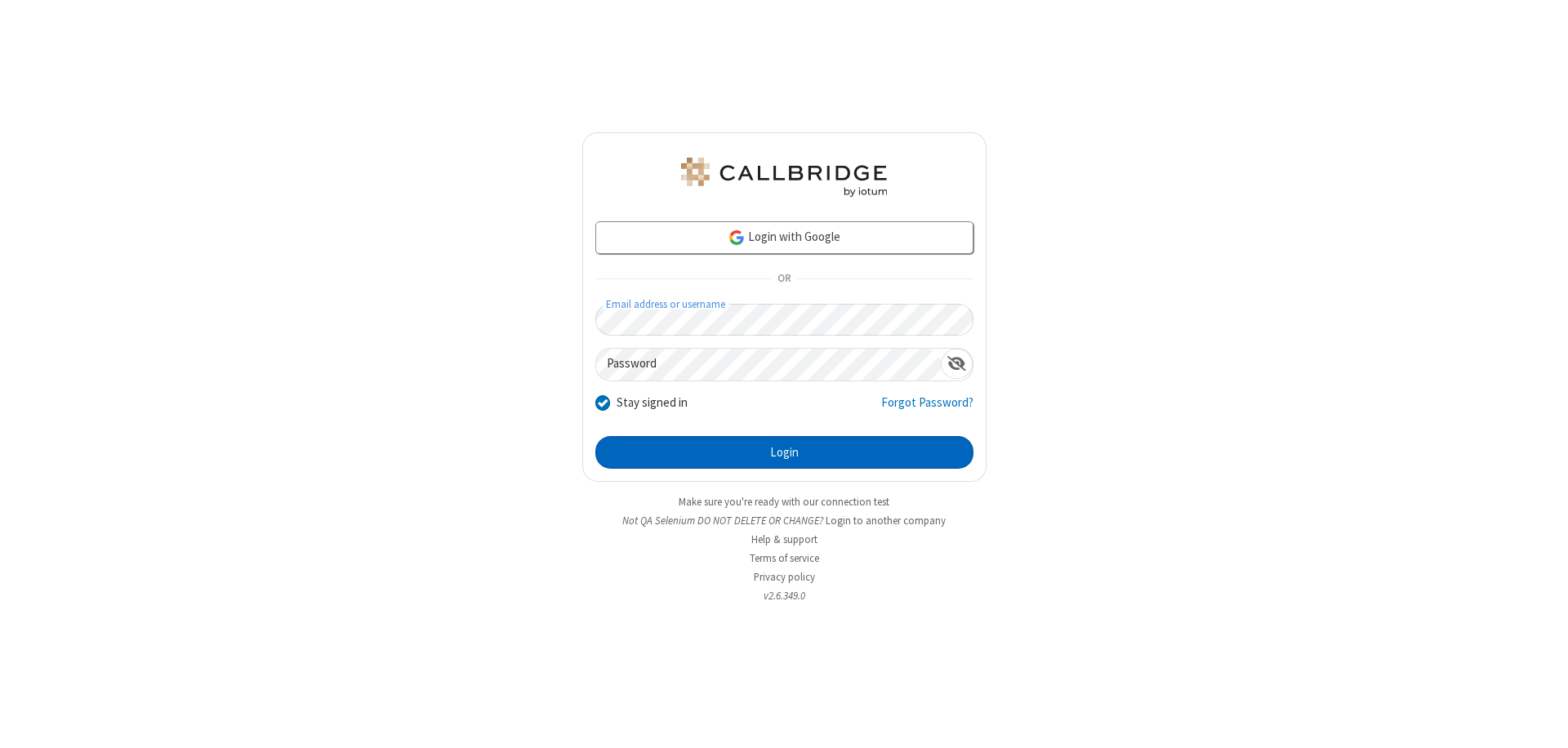
click at [784, 452] on button "Login" at bounding box center [784, 452] width 378 height 33
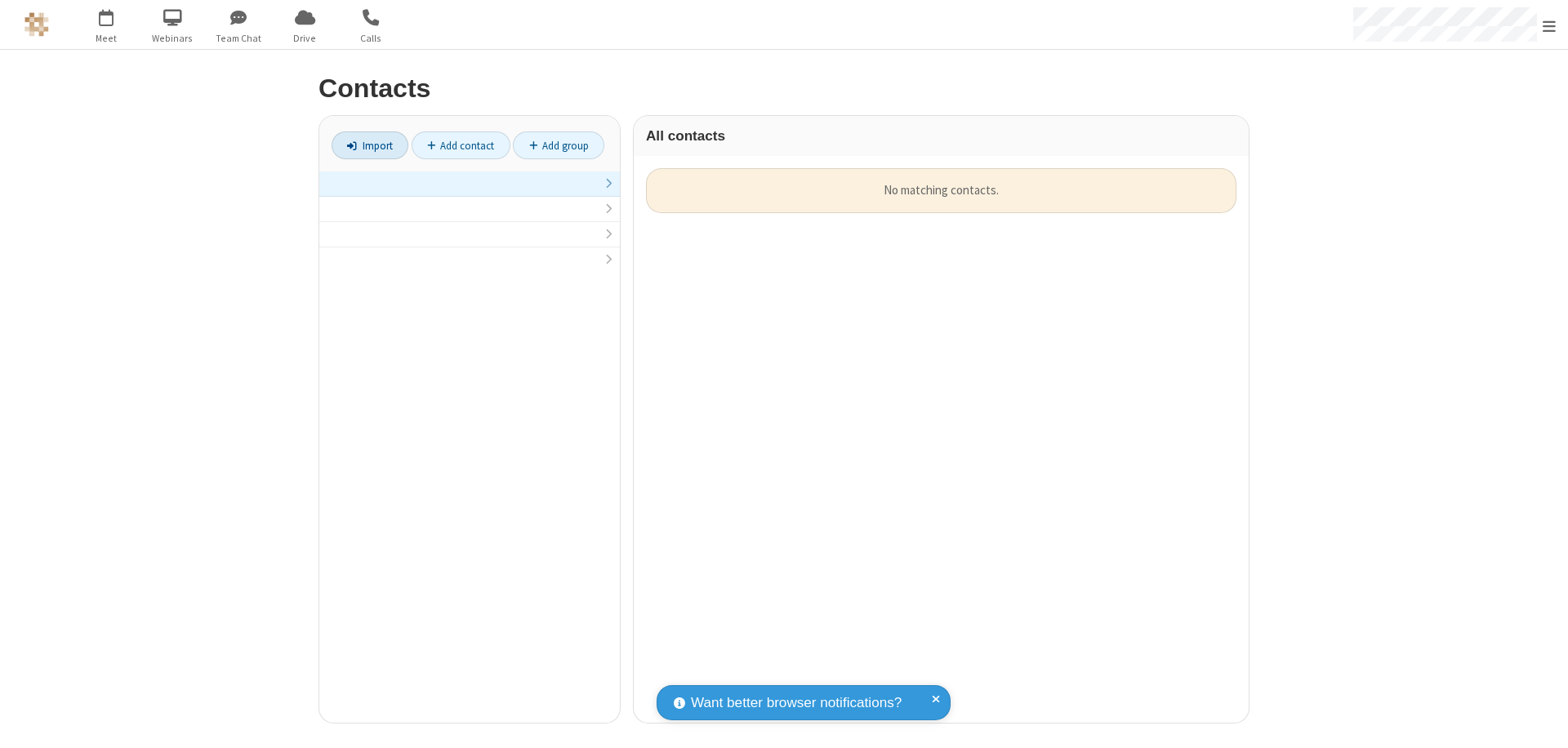
click at [370, 146] on link "Import" at bounding box center [369, 146] width 76 height 28
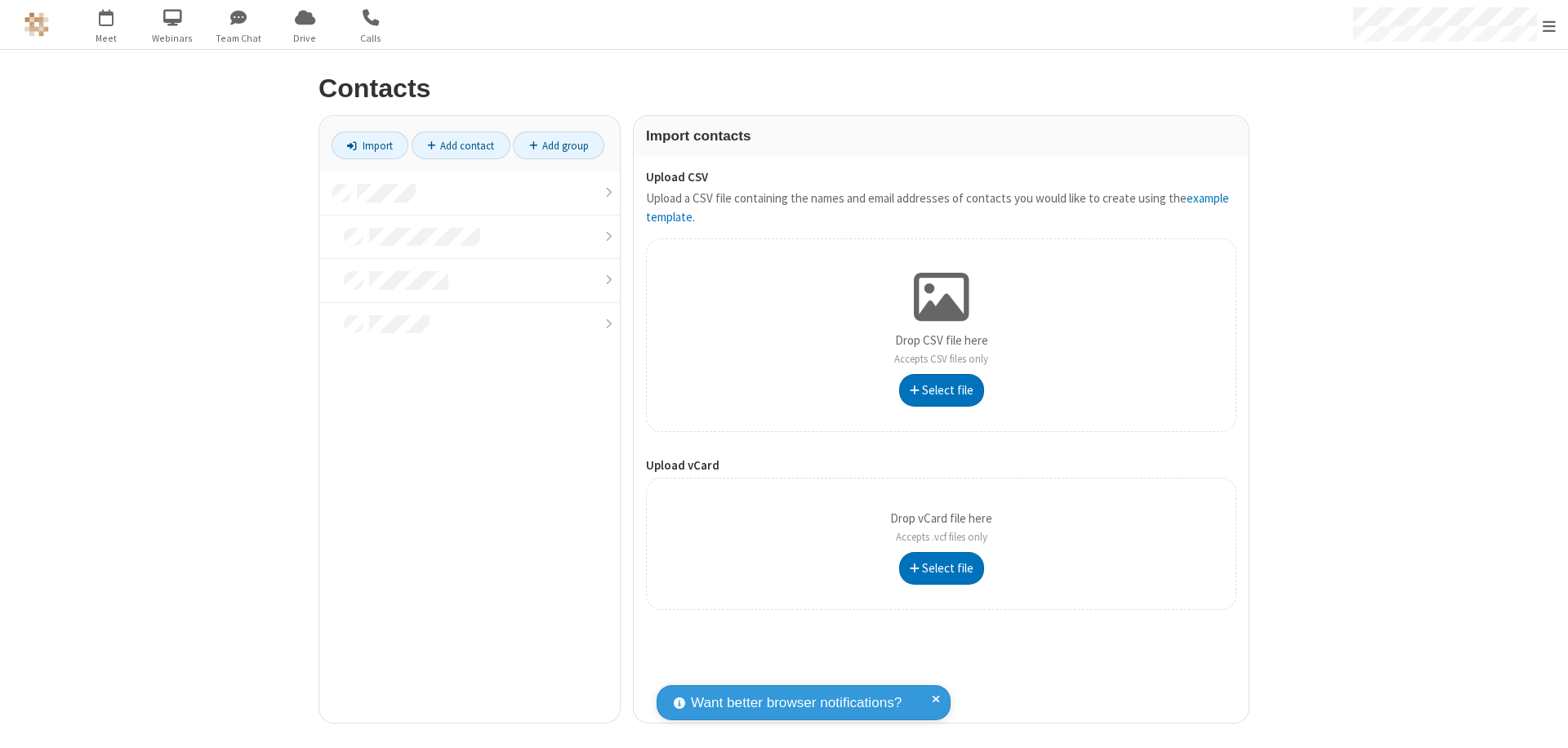
type input "C:\fakepath\excel_file.xlsx"
